Goal: Task Accomplishment & Management: Complete application form

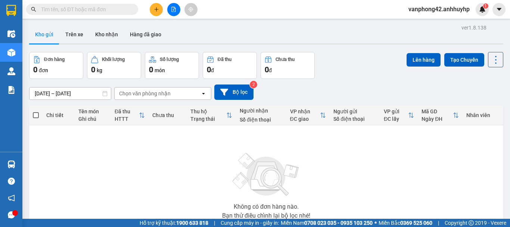
click at [161, 12] on button at bounding box center [156, 9] width 13 height 13
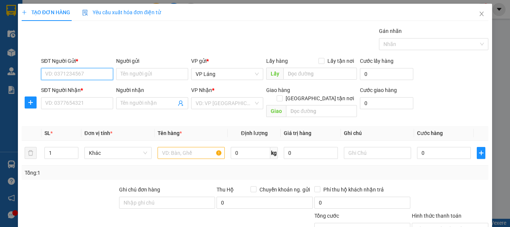
click at [96, 75] on input "SĐT Người Gửi *" at bounding box center [77, 74] width 72 height 12
drag, startPoint x: 83, startPoint y: 92, endPoint x: 83, endPoint y: 87, distance: 4.5
click at [84, 92] on div "0896559007 - In Thiên Hằng" at bounding box center [78, 89] width 66 height 8
type input "0896559007"
type input "In Thiên Hằng"
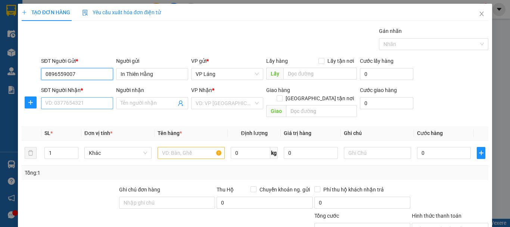
type input "0896559007"
click at [87, 107] on input "SĐT Người Nhận *" at bounding box center [77, 103] width 72 height 12
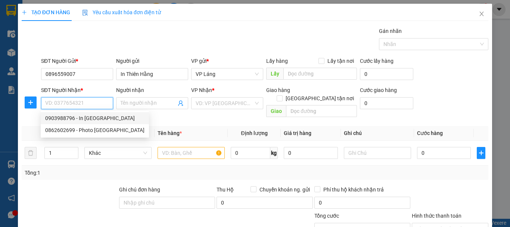
click at [102, 120] on div "0903988796 - In Trường Phú" at bounding box center [94, 118] width 99 height 8
type input "0903988796"
type input "In Trường Phú"
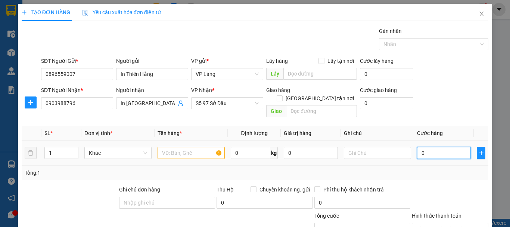
click at [441, 147] on input "0" at bounding box center [444, 153] width 54 height 12
type input "1"
type input "15"
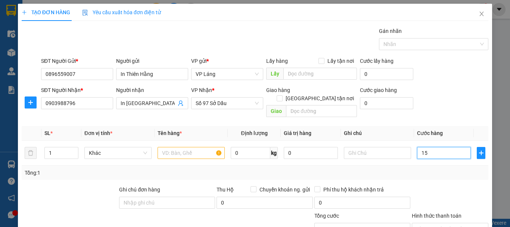
type input "15"
type input "150"
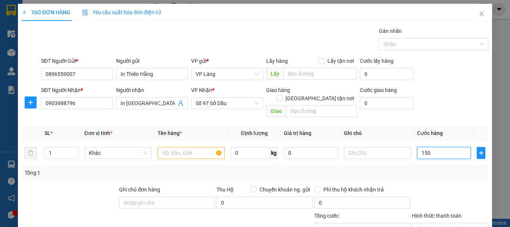
type input "1.500"
type input "15.000"
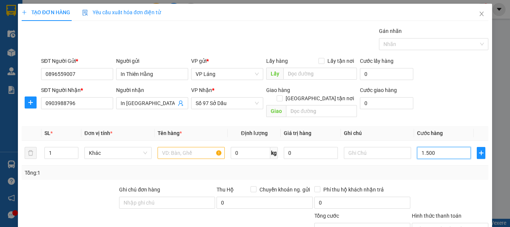
type input "15.000"
type input "150.000"
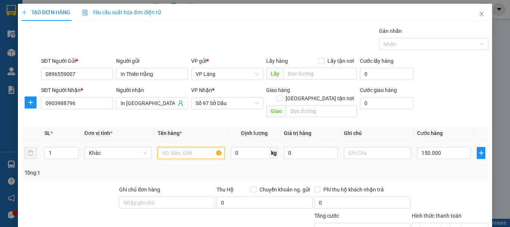
click at [197, 147] on input "text" at bounding box center [191, 153] width 67 height 12
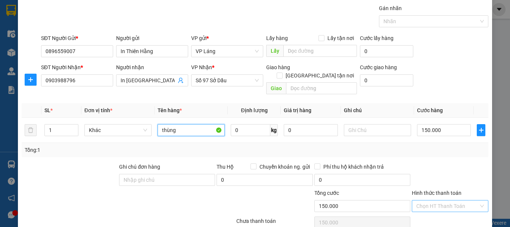
scroll to position [50, 0]
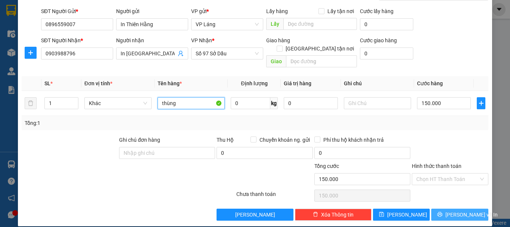
type input "thùng"
click at [461, 210] on span "Lưu và In" at bounding box center [472, 214] width 52 height 8
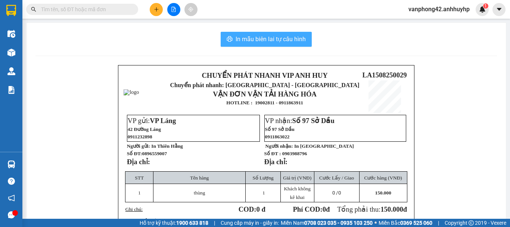
click at [273, 40] on span "In mẫu biên lai tự cấu hình" at bounding box center [271, 38] width 70 height 9
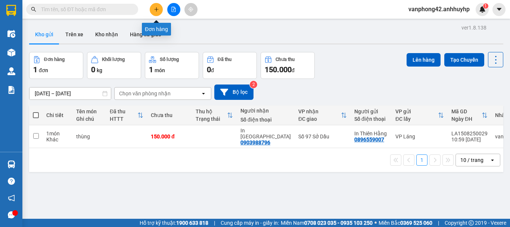
click at [158, 12] on button at bounding box center [156, 9] width 13 height 13
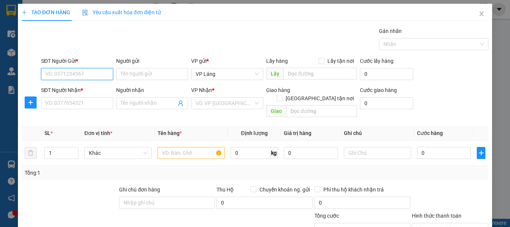
click at [90, 75] on input "SĐT Người Gửi *" at bounding box center [77, 74] width 72 height 12
click at [88, 89] on div "0965282666 - a thái" at bounding box center [89, 89] width 88 height 8
type input "0965282666"
type input "a thái"
type input "0965282666"
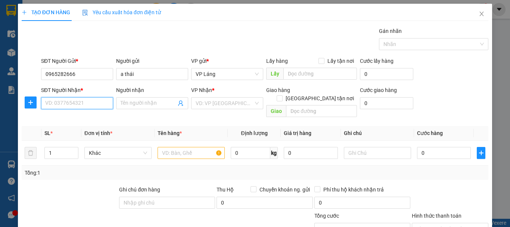
click at [87, 100] on input "SĐT Người Nhận *" at bounding box center [77, 103] width 72 height 12
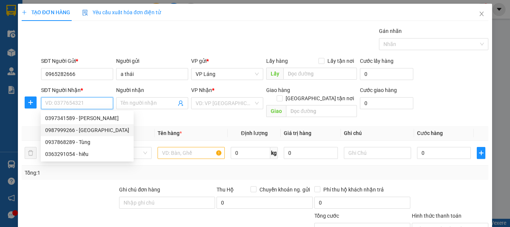
click at [94, 131] on div "0987999266 - việt anh" at bounding box center [87, 130] width 84 height 8
type input "0987999266"
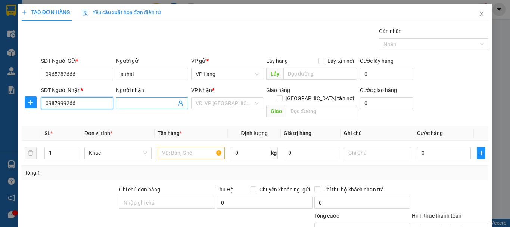
type input "việt anh"
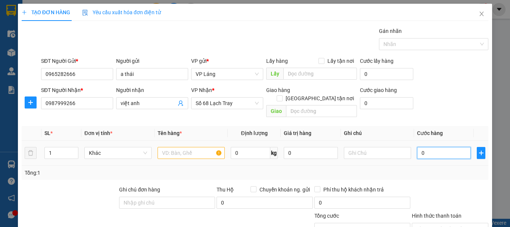
click at [435, 147] on input "0" at bounding box center [444, 153] width 54 height 12
type input "4"
type input "40"
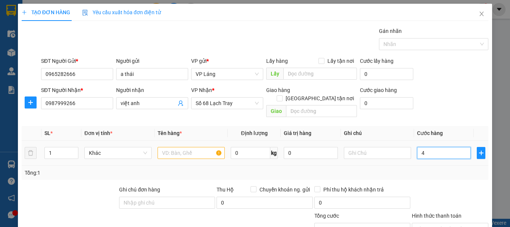
type input "40"
type input "400"
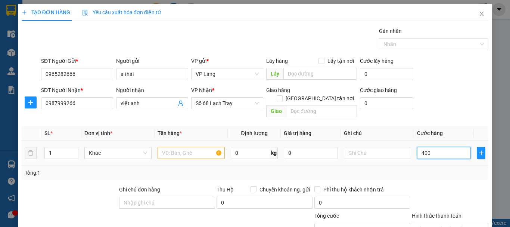
type input "4.000"
type input "40.000"
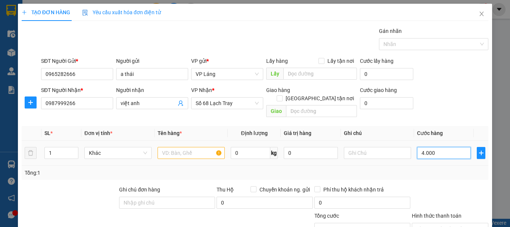
type input "40.000"
click at [190, 147] on input "text" at bounding box center [191, 153] width 67 height 12
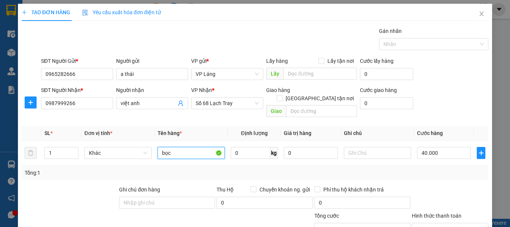
type input "bọc"
click at [438, 171] on div "Tổng: 1" at bounding box center [255, 173] width 467 height 14
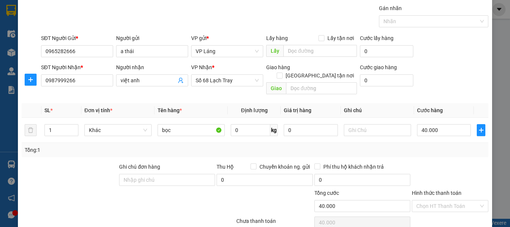
scroll to position [50, 0]
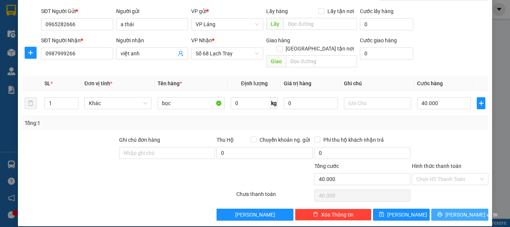
click at [459, 210] on span "Lưu và In" at bounding box center [472, 214] width 52 height 8
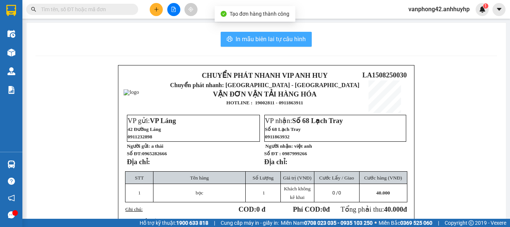
click at [290, 44] on button "In mẫu biên lai tự cấu hình" at bounding box center [266, 39] width 91 height 15
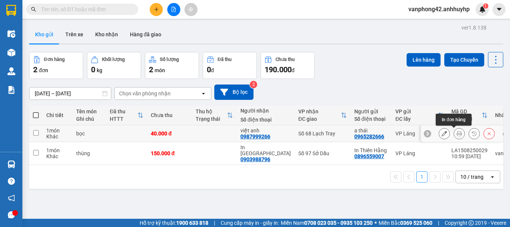
click at [457, 133] on icon at bounding box center [459, 133] width 5 height 5
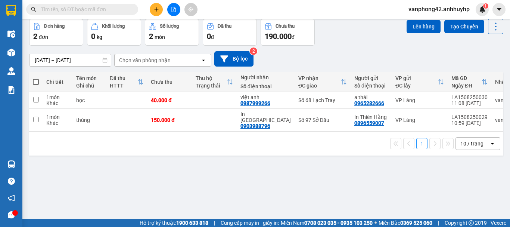
scroll to position [34, 0]
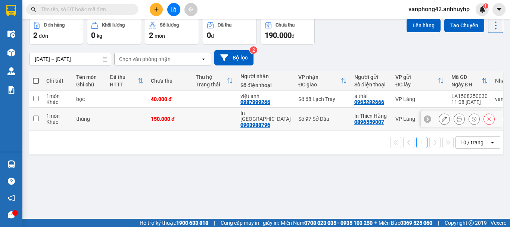
click at [457, 117] on button at bounding box center [459, 118] width 10 height 13
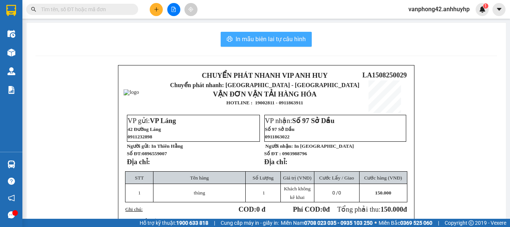
click at [277, 40] on span "In mẫu biên lai tự cấu hình" at bounding box center [271, 38] width 70 height 9
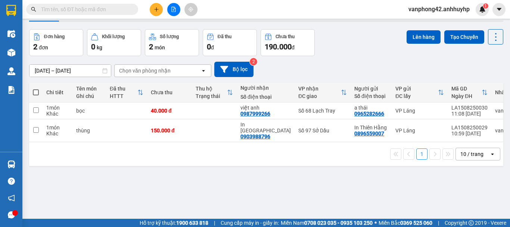
scroll to position [34, 0]
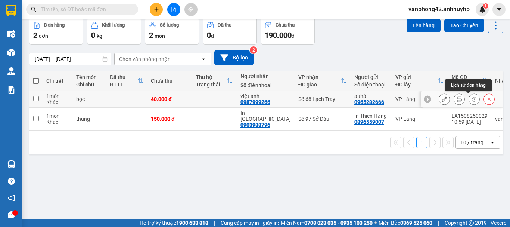
click at [472, 100] on button at bounding box center [474, 99] width 10 height 13
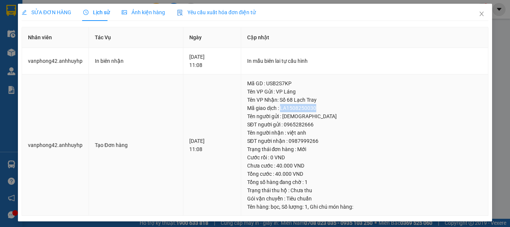
drag, startPoint x: 325, startPoint y: 107, endPoint x: 292, endPoint y: 108, distance: 33.3
click at [292, 108] on div "Mã giao dịch : LA1508250030" at bounding box center [364, 108] width 235 height 8
copy div "LA1508250030"
click at [479, 12] on icon "close" at bounding box center [482, 14] width 6 height 6
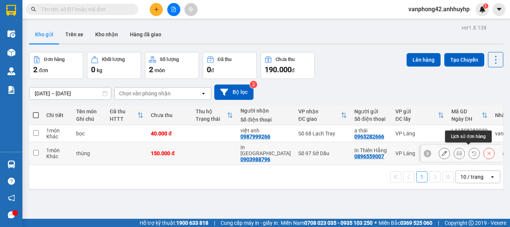
click at [471, 152] on button at bounding box center [474, 153] width 10 height 13
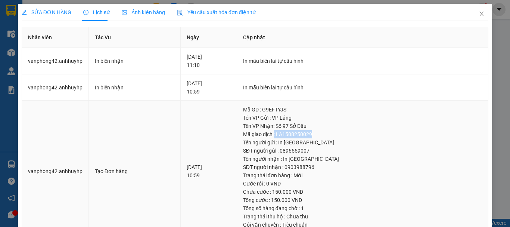
drag, startPoint x: 315, startPoint y: 133, endPoint x: 286, endPoint y: 133, distance: 28.8
click at [284, 134] on div "Mã giao dịch : LA1508250029" at bounding box center [362, 134] width 239 height 8
click at [287, 133] on div "Mã giao dịch : LA1508250029" at bounding box center [362, 134] width 239 height 8
copy div ": LA1508250029"
click at [492, 39] on div "SỬA ĐƠN HÀNG Lịch sử Ảnh kiện hàng Yêu cầu xuất hóa đơn điện tử Nhân viên Tác V…" at bounding box center [255, 113] width 510 height 227
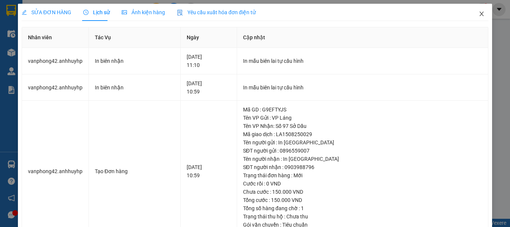
click at [479, 13] on icon "close" at bounding box center [482, 14] width 6 height 6
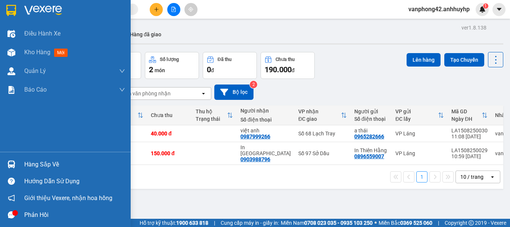
drag, startPoint x: 28, startPoint y: 161, endPoint x: 35, endPoint y: 163, distance: 8.1
click at [28, 161] on div "Hàng sắp về" at bounding box center [74, 164] width 101 height 11
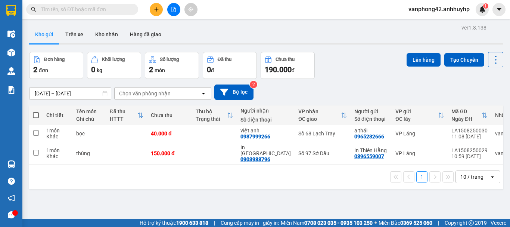
click at [356, 187] on section "Kết quả tìm kiếm ( 0 ) Bộ lọc No Data vanphong42.anhhuyhp 1 Điều hành xe Kho hà…" at bounding box center [255, 113] width 510 height 227
